Goal: Navigation & Orientation: Find specific page/section

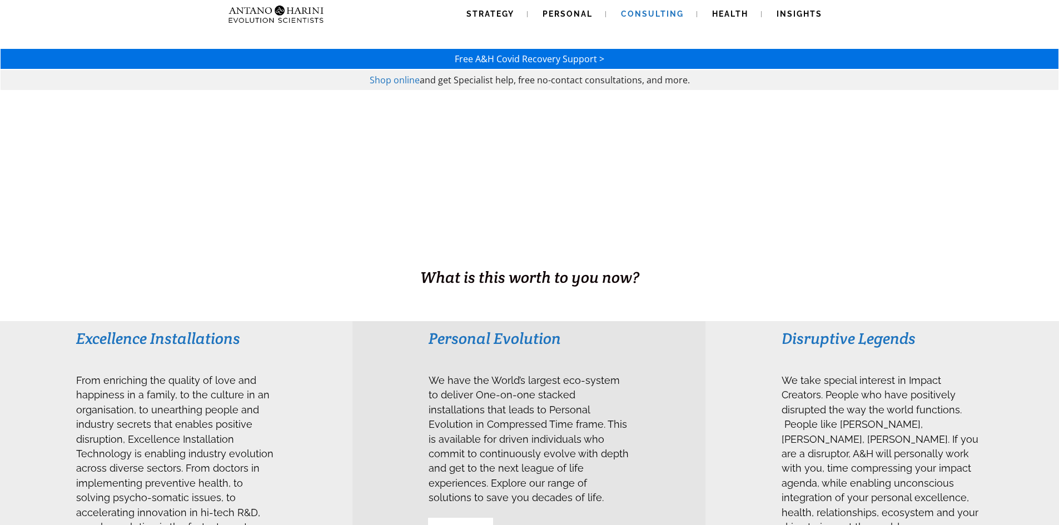
click at [651, 11] on span "Consulting" at bounding box center [652, 13] width 63 height 9
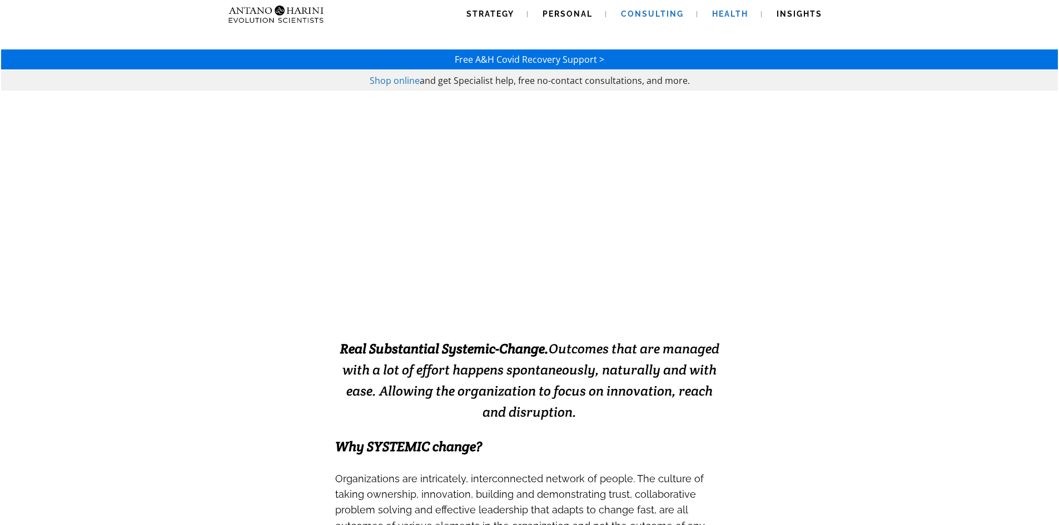
click at [729, 14] on span "Health" at bounding box center [730, 13] width 36 height 9
